Goal: Information Seeking & Learning: Learn about a topic

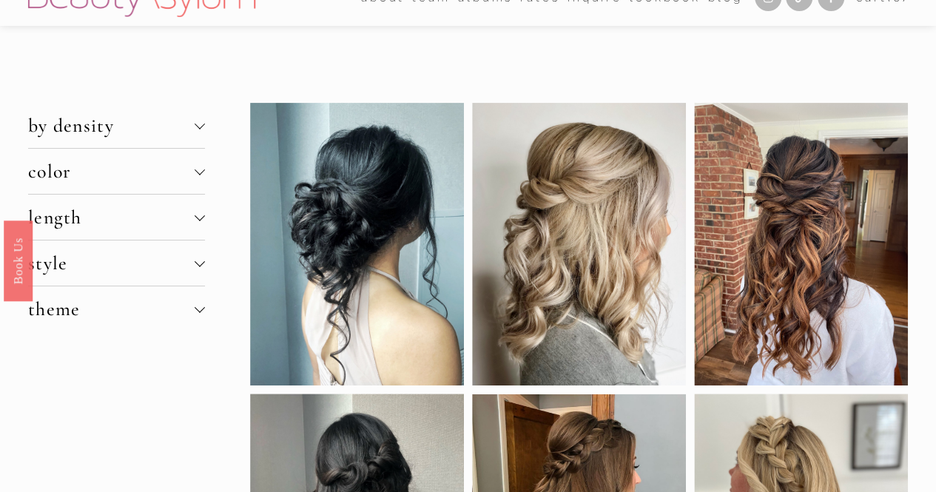
scroll to position [59, 0]
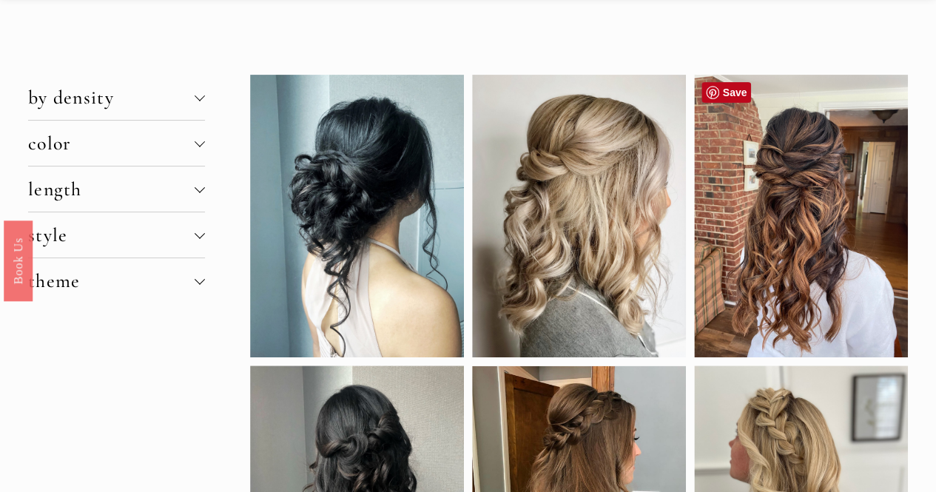
click at [821, 172] on div at bounding box center [801, 216] width 214 height 283
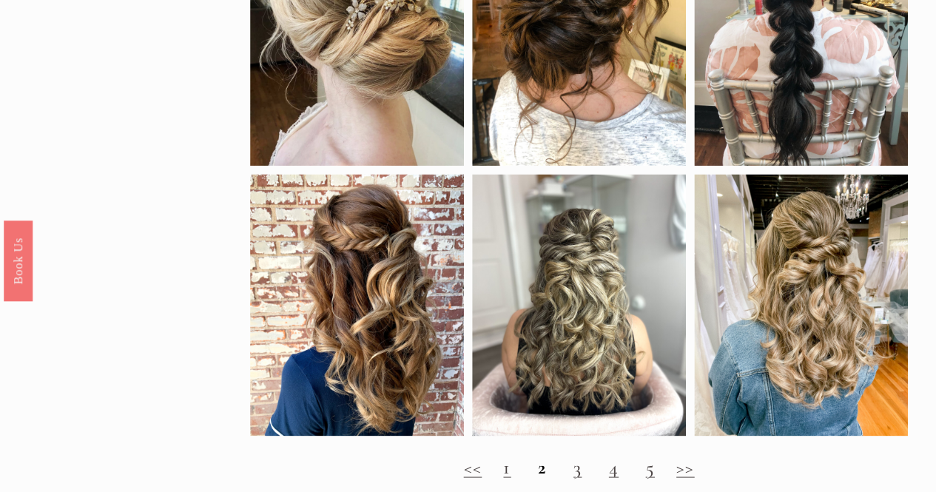
scroll to position [1242, 0]
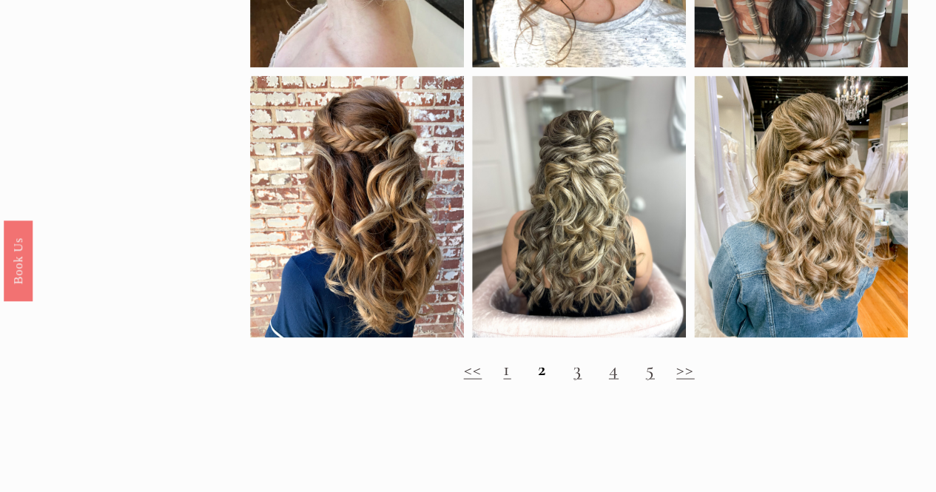
click at [546, 379] on h2 "<< 1 2 3 4 5 >>" at bounding box center [579, 368] width 658 height 22
click at [538, 379] on strong "2" at bounding box center [542, 368] width 8 height 23
click at [681, 379] on link ">>" at bounding box center [685, 368] width 18 height 23
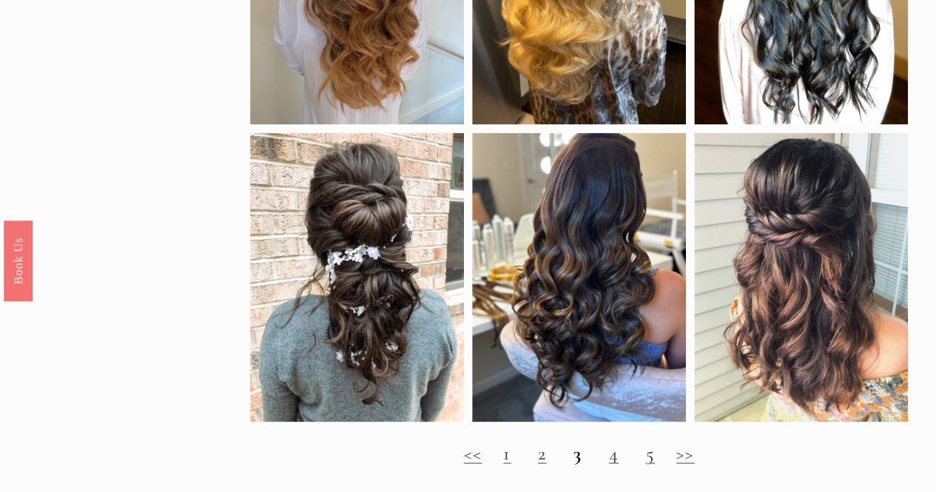
scroll to position [1144, 0]
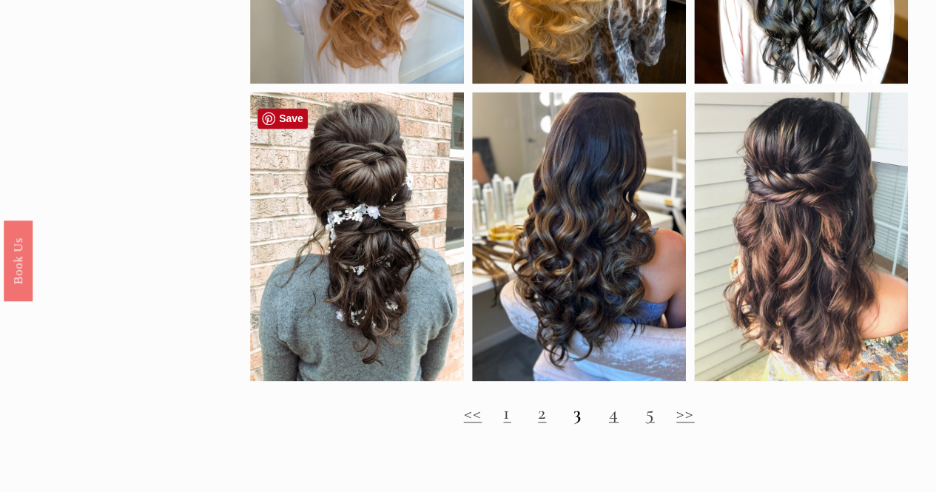
click at [404, 220] on div at bounding box center [357, 236] width 214 height 289
click at [682, 423] on link ">>" at bounding box center [685, 411] width 18 height 23
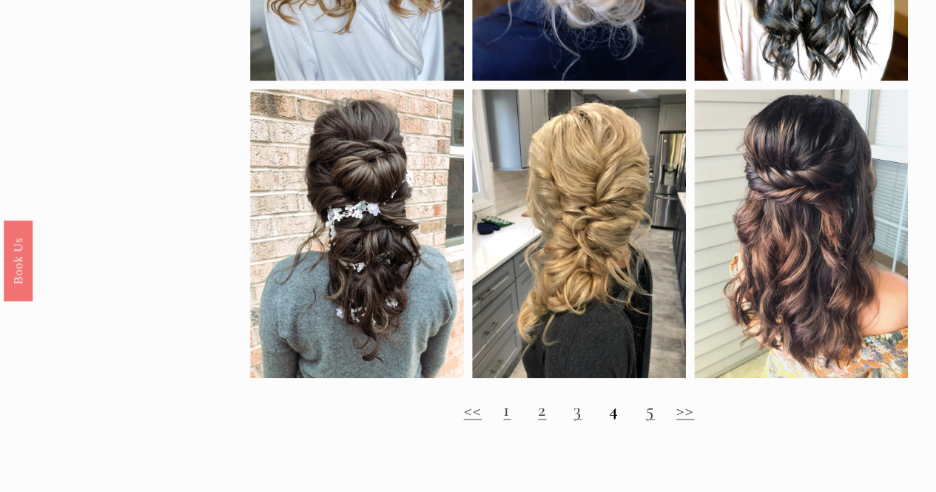
scroll to position [1203, 0]
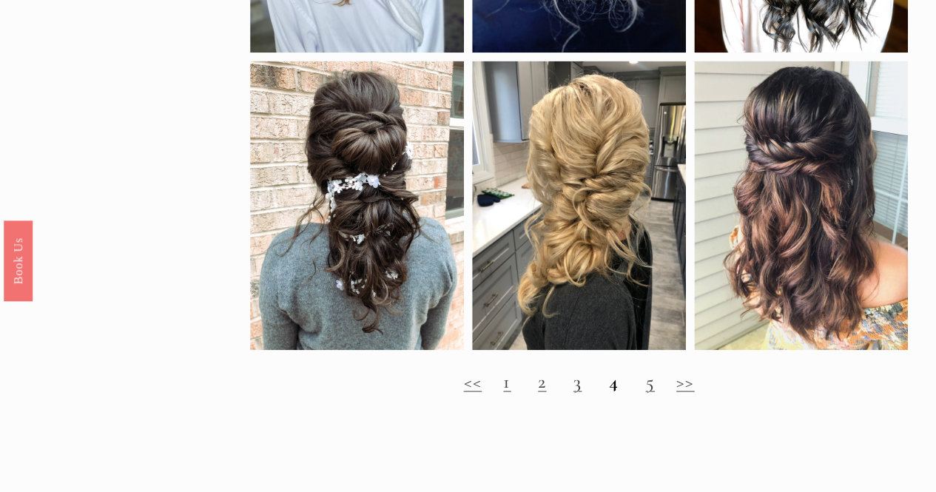
click at [692, 392] on link ">>" at bounding box center [685, 380] width 18 height 23
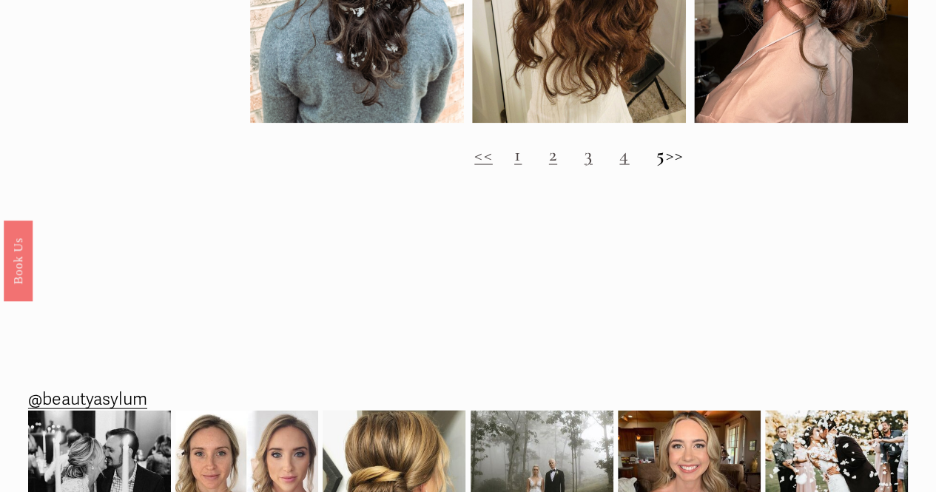
scroll to position [1439, 0]
